Goal: Navigation & Orientation: Find specific page/section

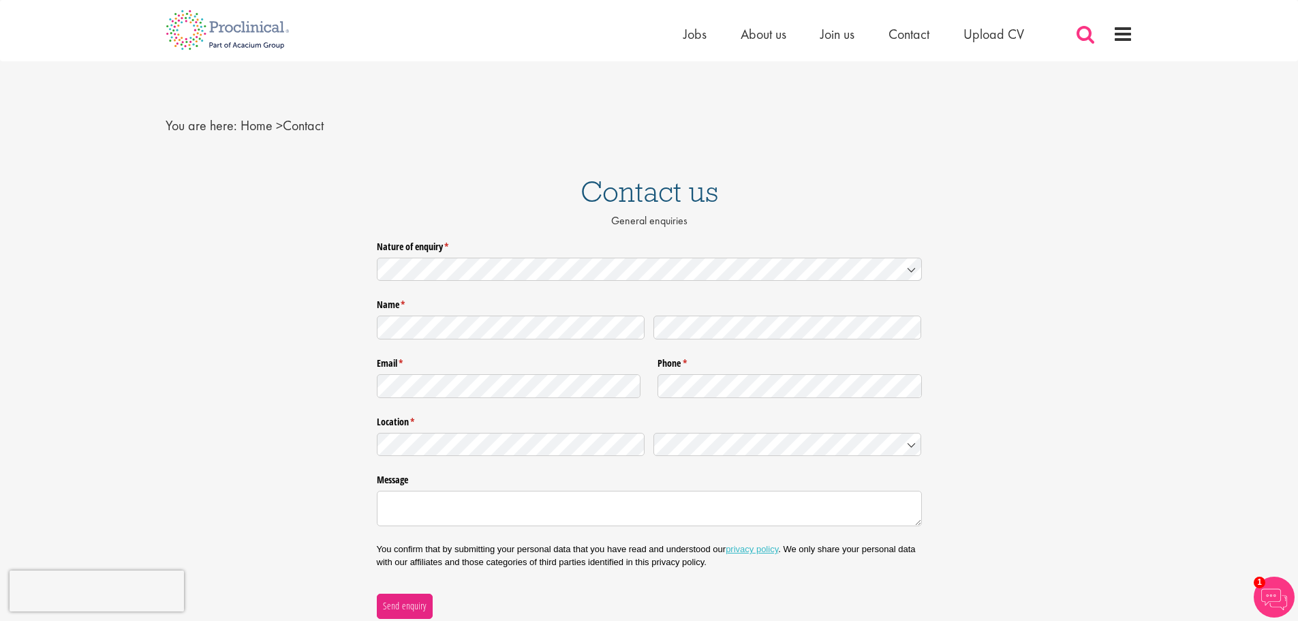
click at [1088, 37] on span at bounding box center [1085, 34] width 20 height 20
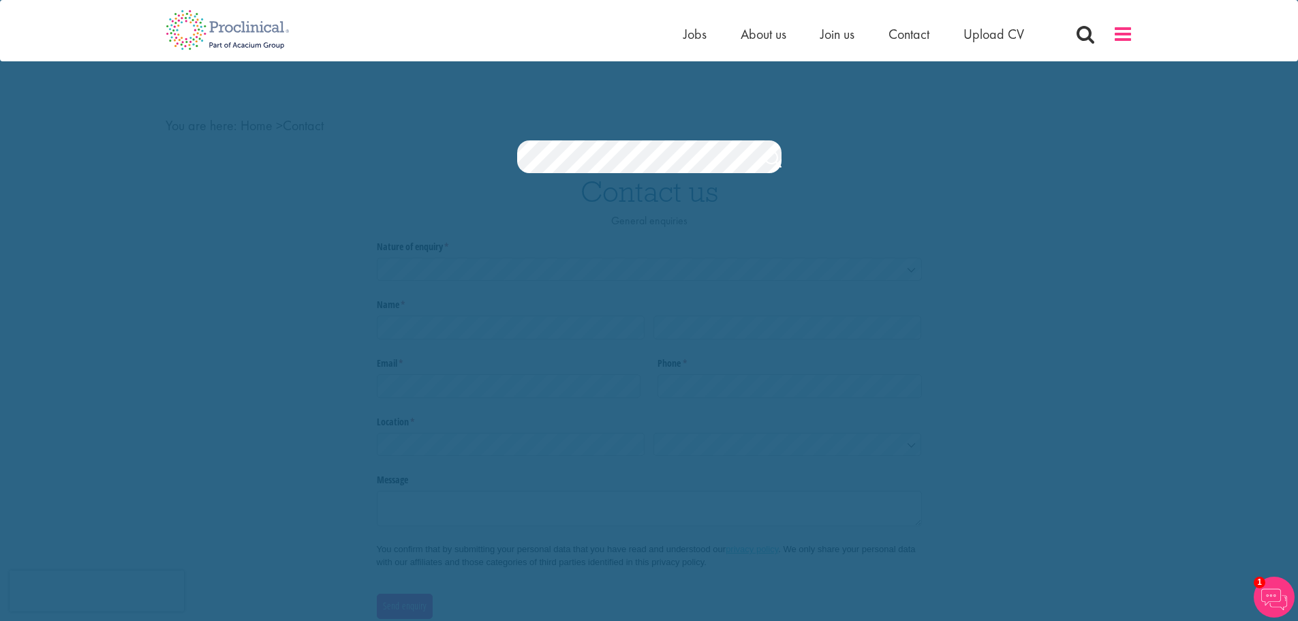
click at [1123, 36] on span at bounding box center [1123, 34] width 20 height 20
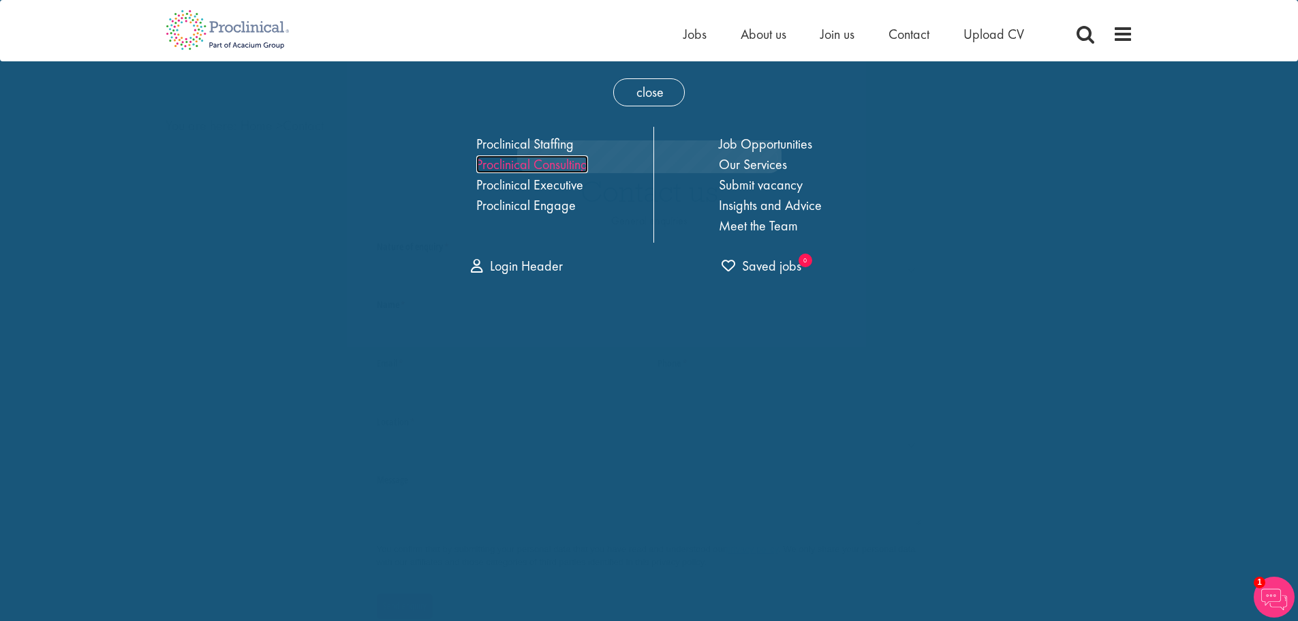
click at [570, 170] on link "Proclinical Consulting" at bounding box center [532, 164] width 112 height 18
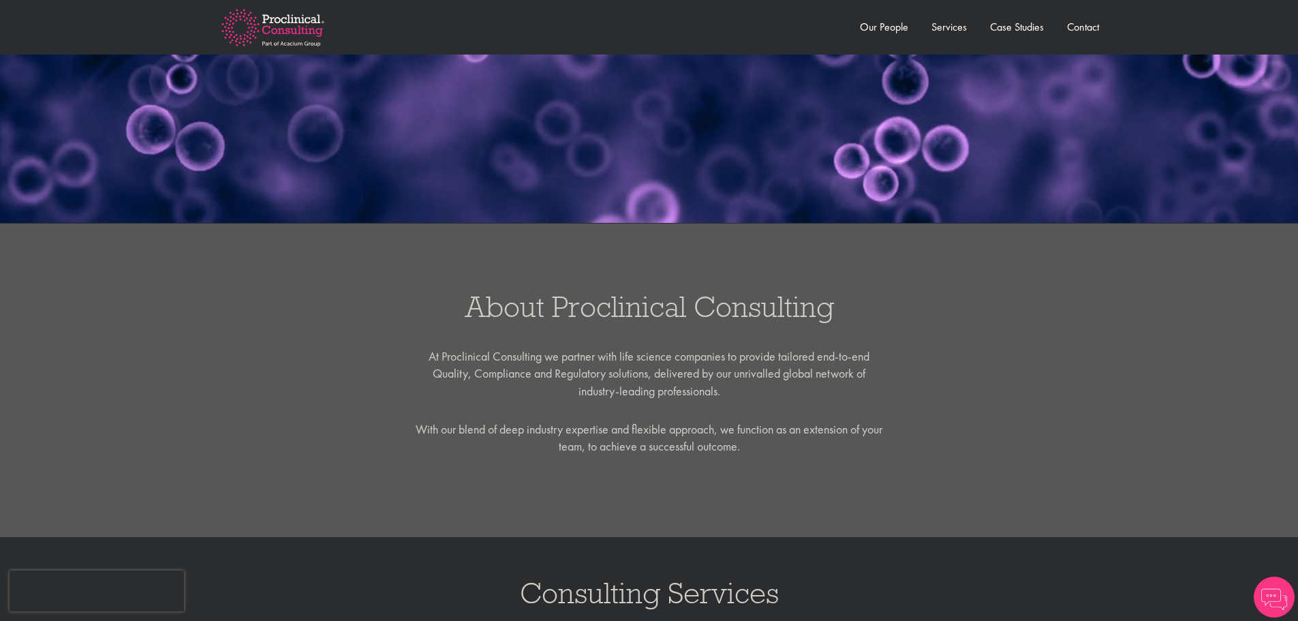
scroll to position [341, 0]
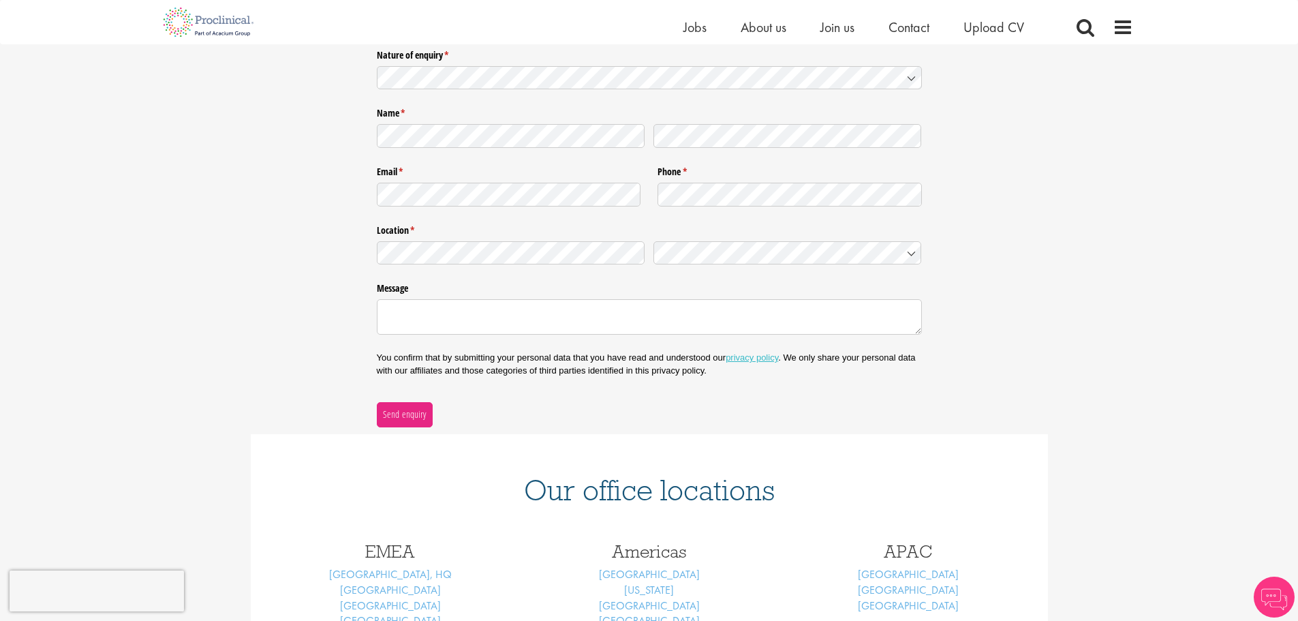
scroll to position [405, 0]
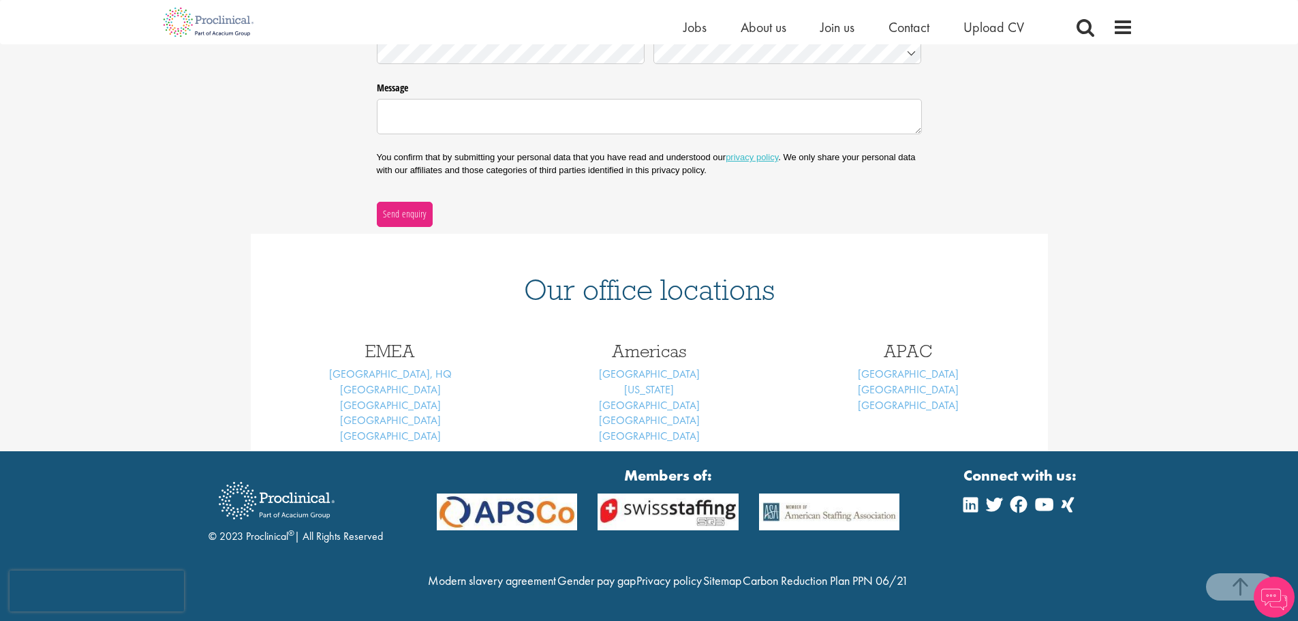
click at [396, 342] on h3 "EMEA" at bounding box center [390, 351] width 239 height 18
click at [767, 27] on span "About us" at bounding box center [764, 27] width 46 height 18
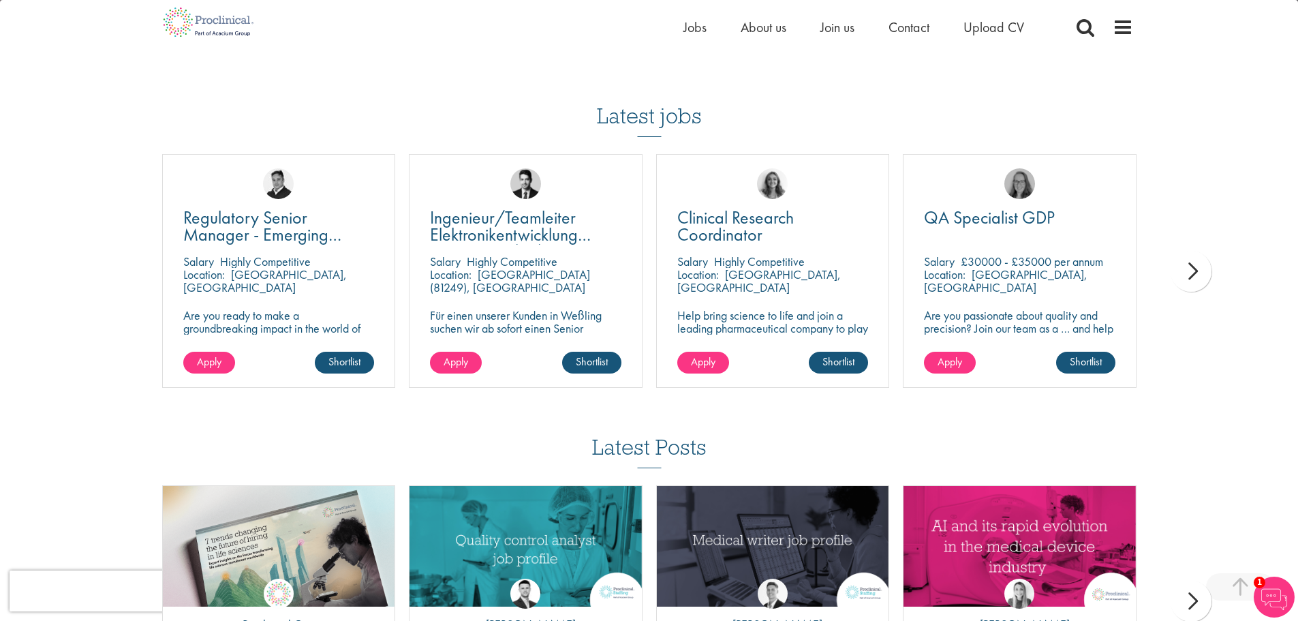
scroll to position [2296, 0]
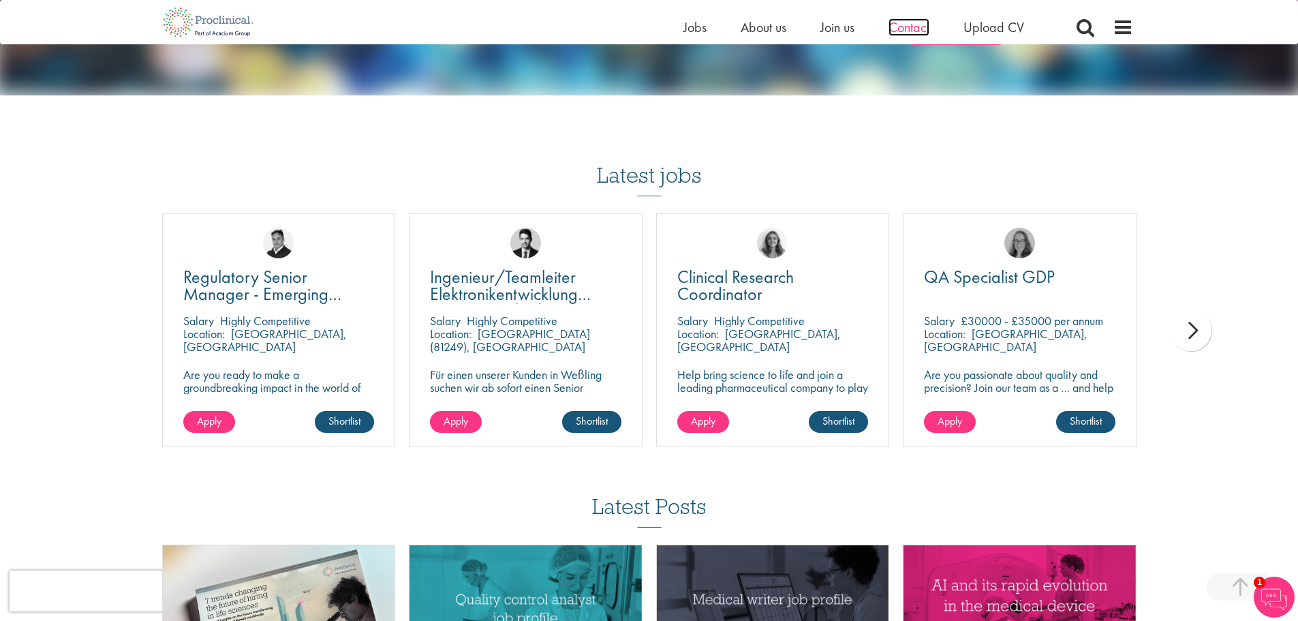
click at [907, 29] on span "Contact" at bounding box center [909, 27] width 41 height 18
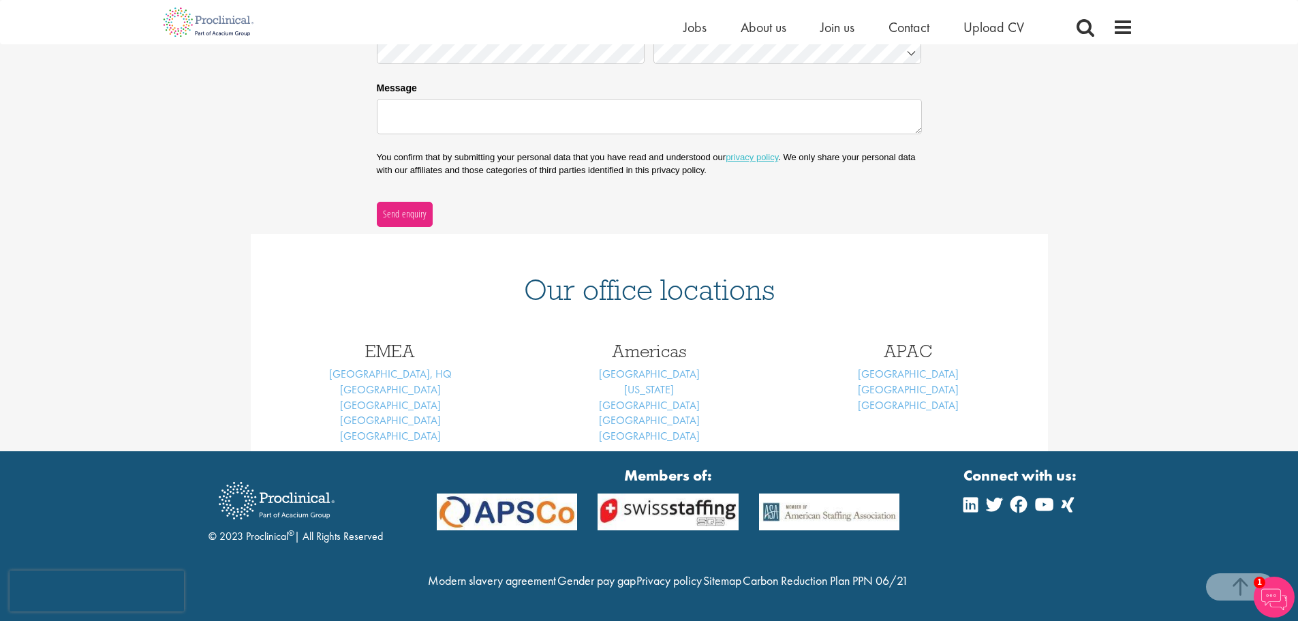
scroll to position [405, 0]
click at [911, 29] on span "Contact" at bounding box center [909, 27] width 41 height 18
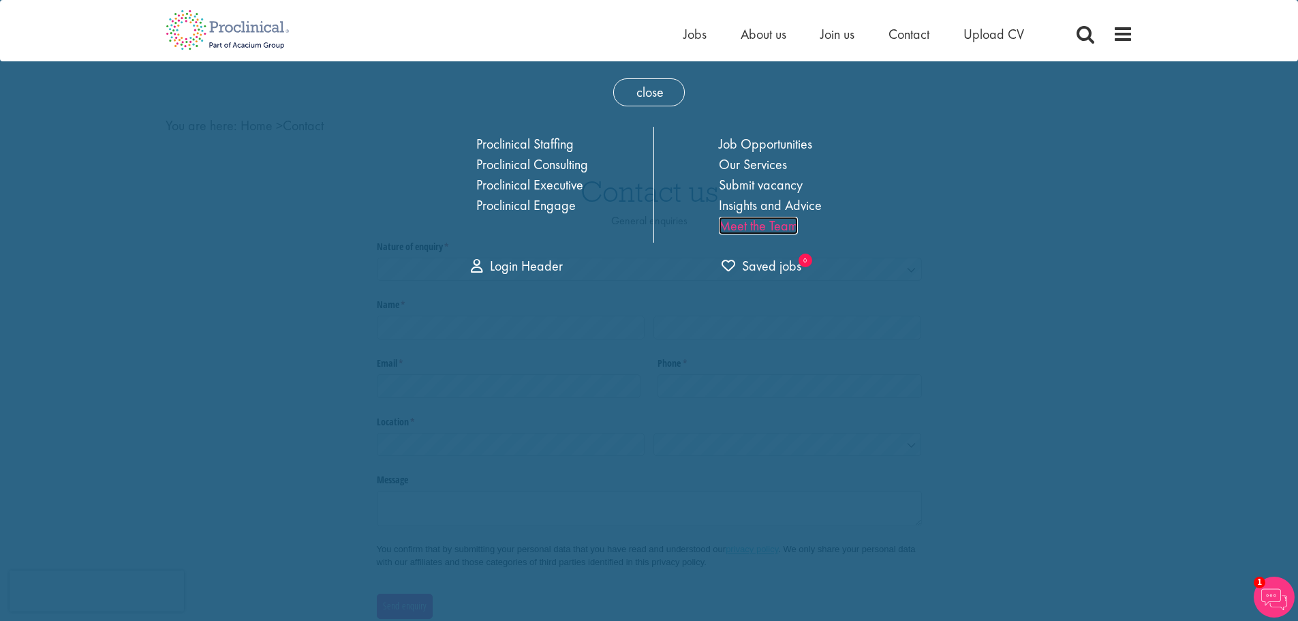
click at [769, 229] on link "Meet the Team" at bounding box center [758, 226] width 79 height 18
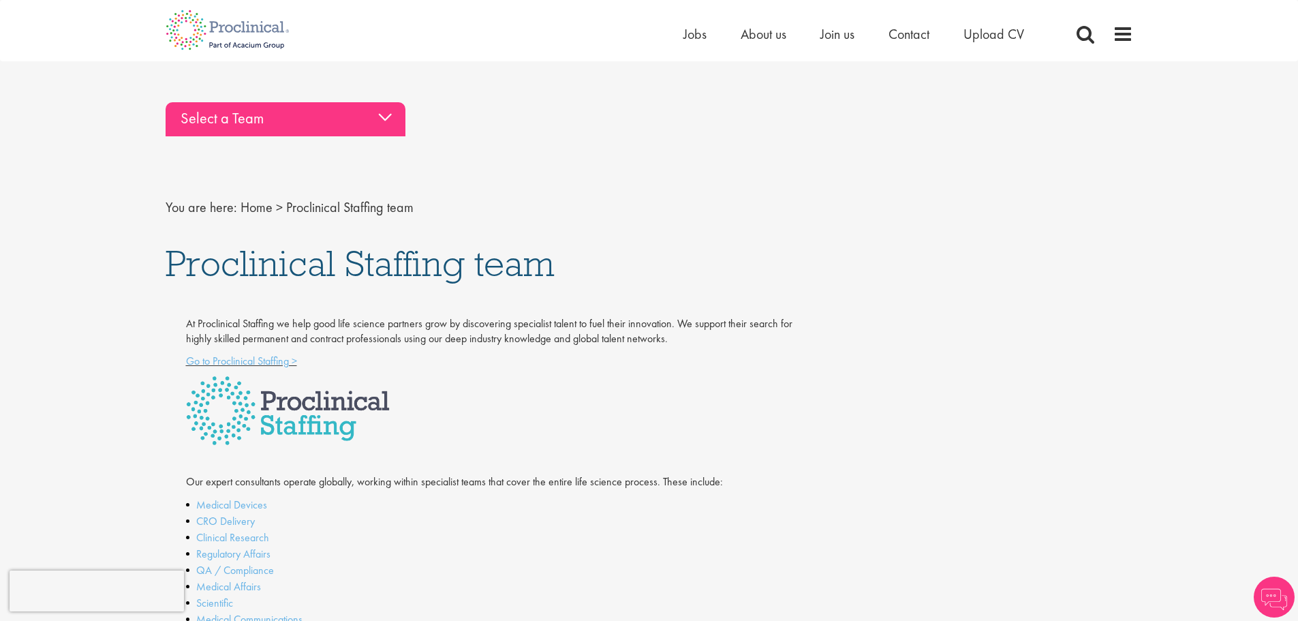
click at [390, 120] on div "Select a Team" at bounding box center [286, 119] width 240 height 34
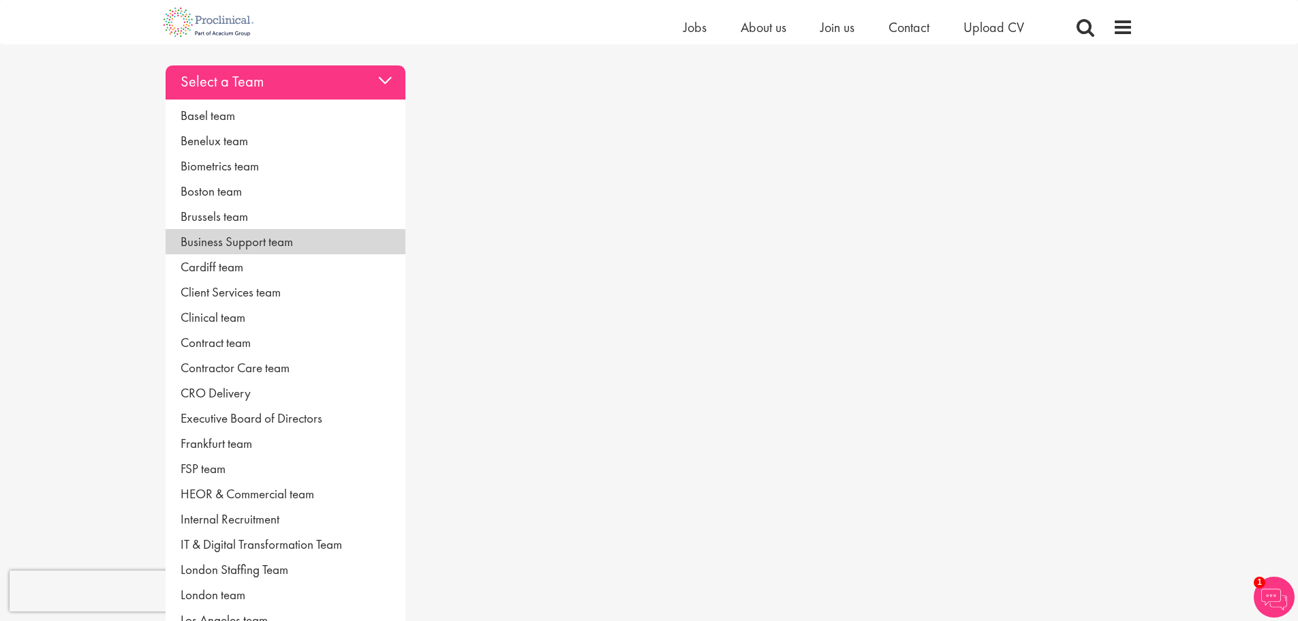
scroll to position [68, 0]
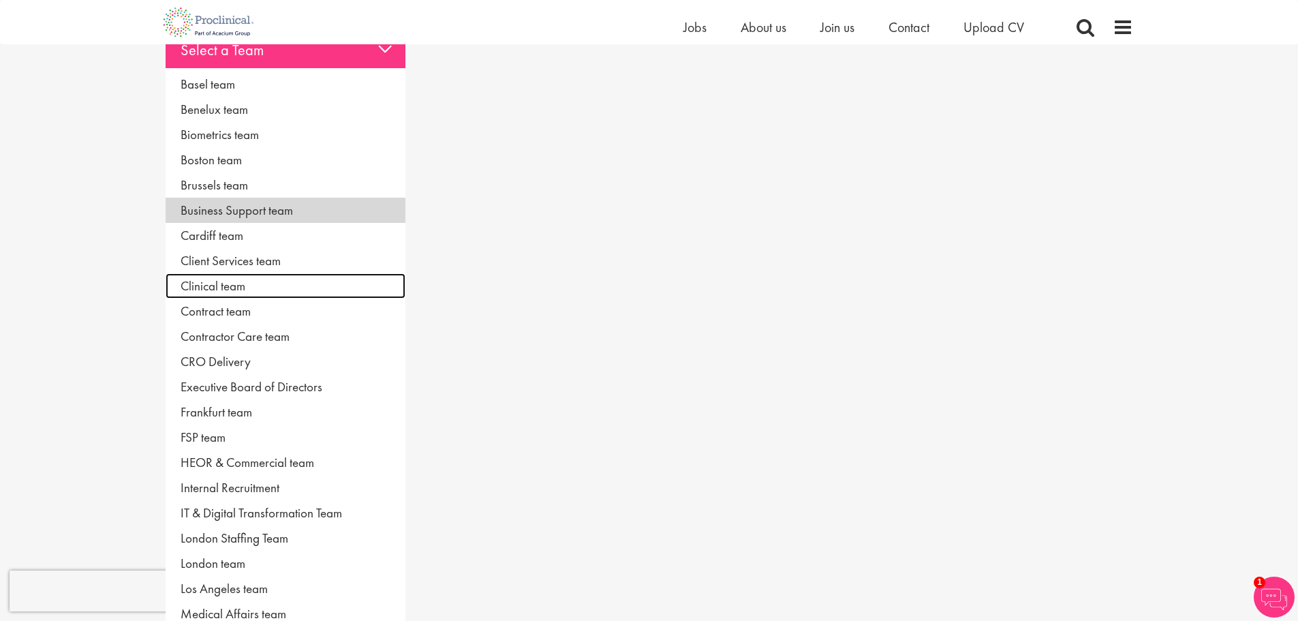
click at [312, 275] on link "Clinical team" at bounding box center [286, 285] width 240 height 25
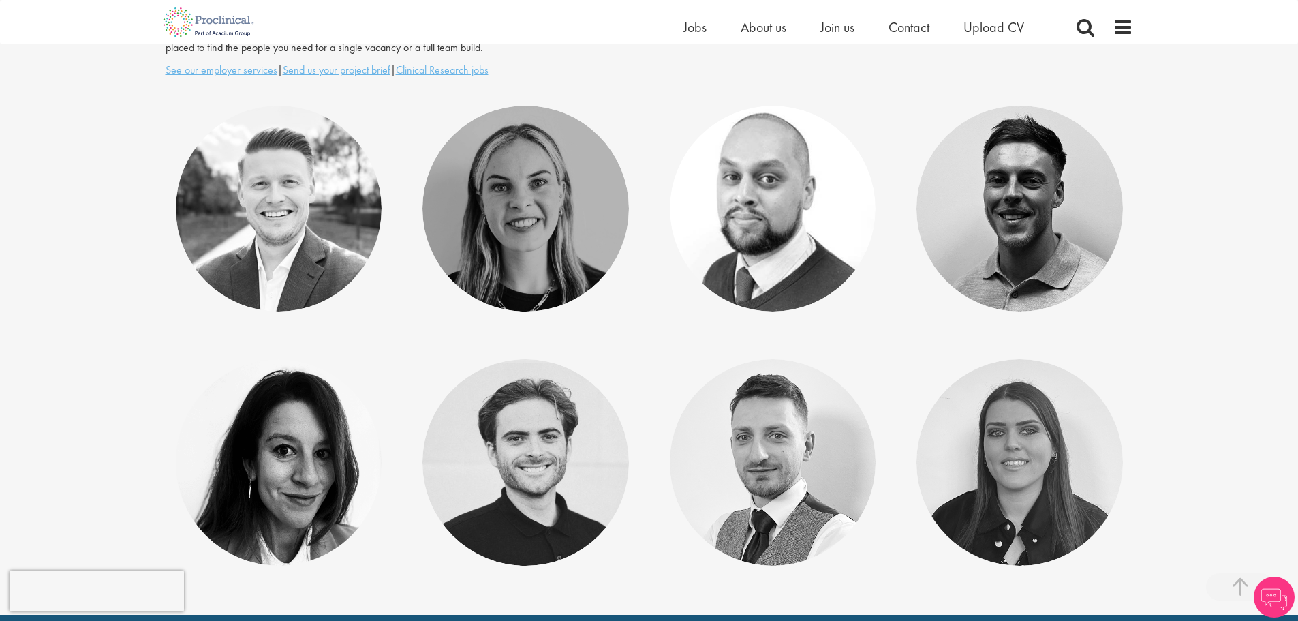
scroll to position [273, 0]
